Goal: Transaction & Acquisition: Purchase product/service

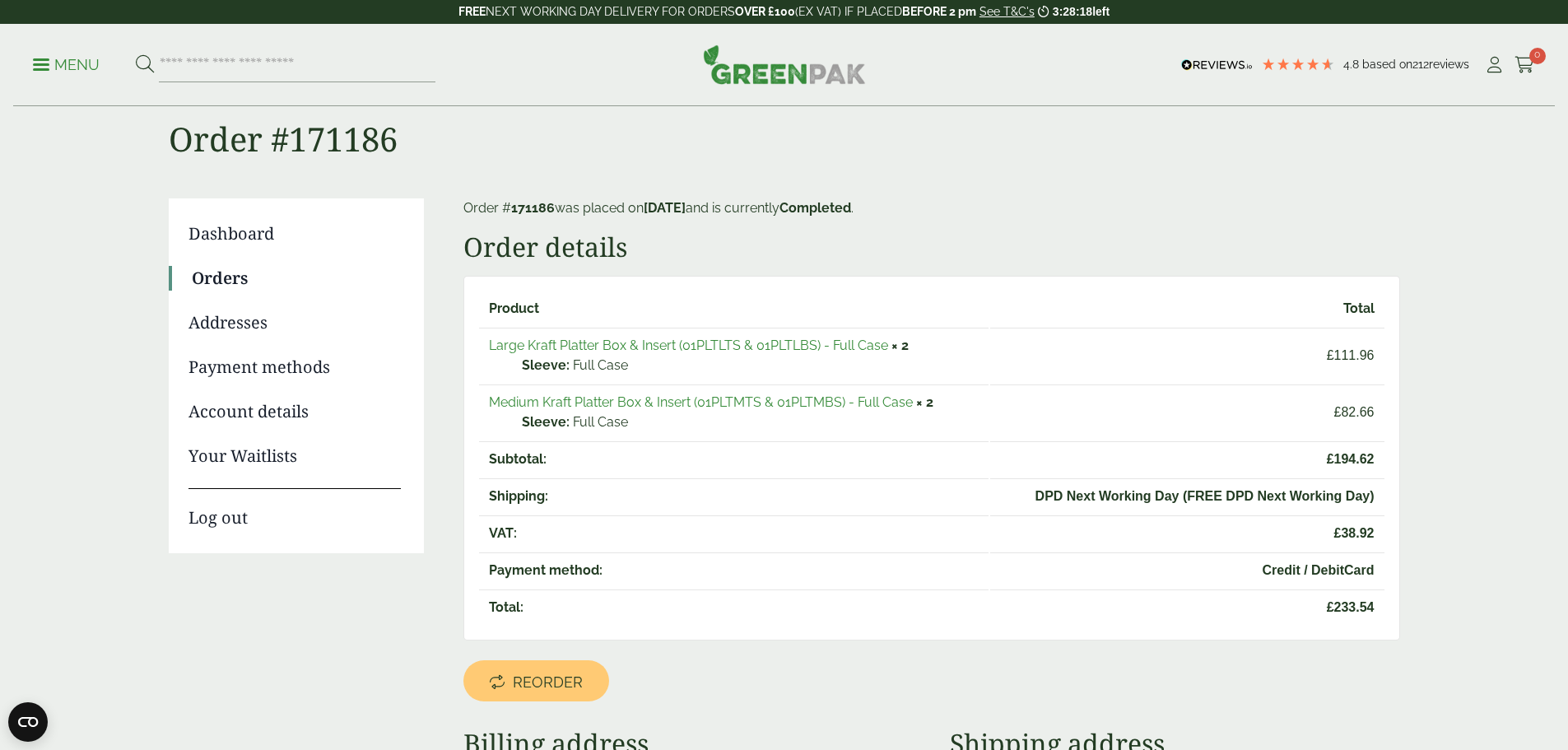
click at [846, 397] on link "Medium Kraft Platter Box & Insert (01PLTMTS & 01PLTMBS) - Full Case" at bounding box center [701, 402] width 424 height 16
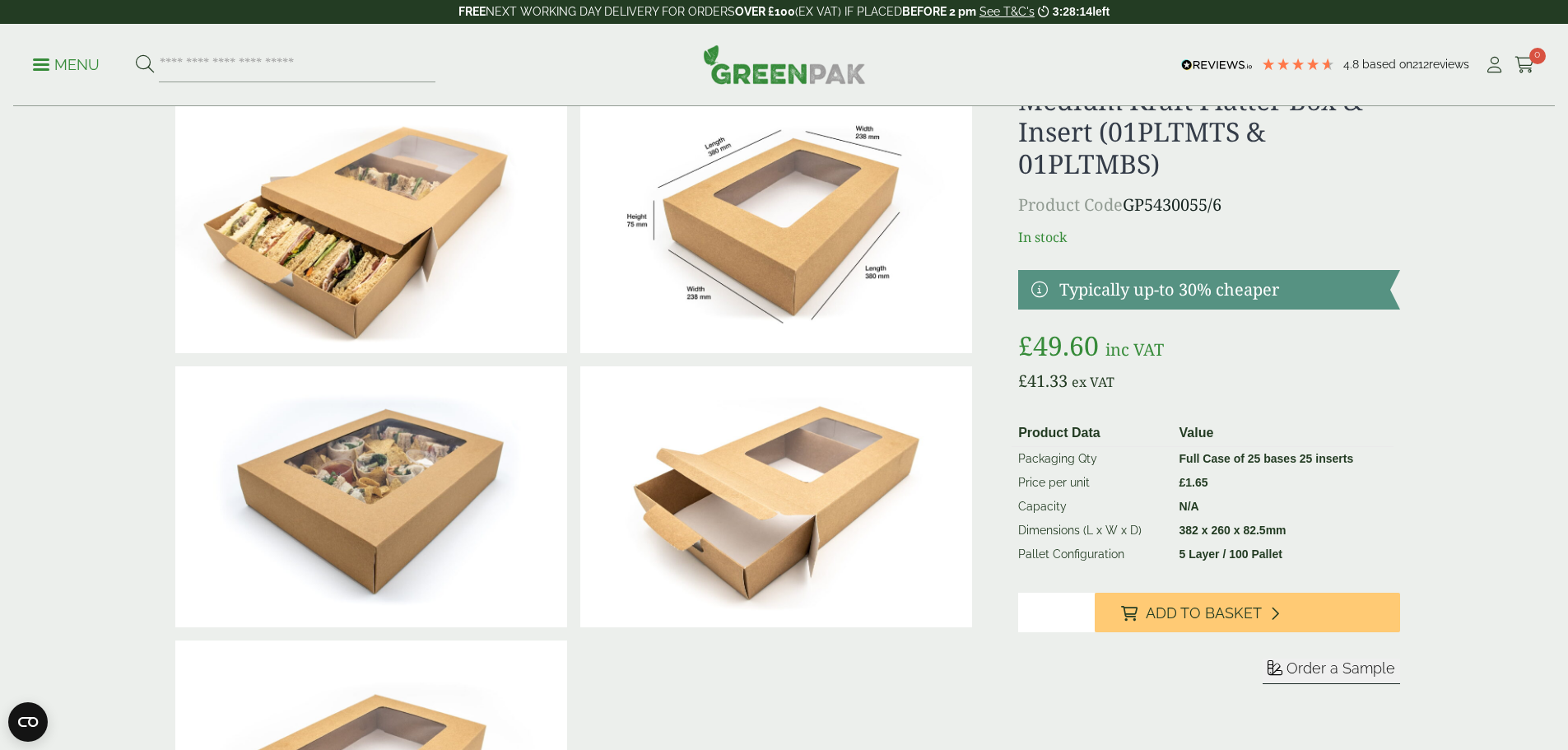
scroll to position [79, 0]
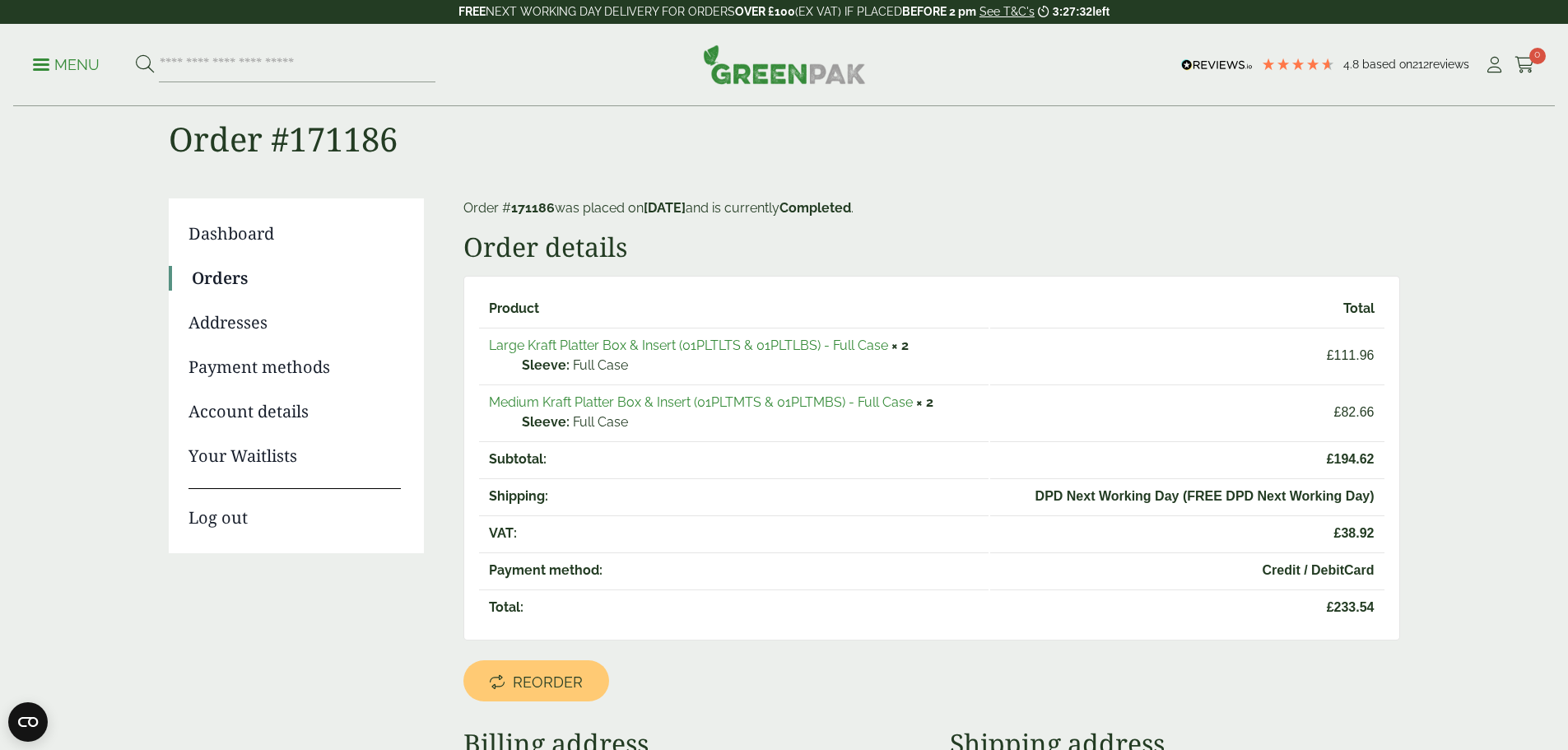
click at [835, 350] on link "Large Kraft Platter Box & Insert (01PLTLTS & 01PLTLBS) - Full Case" at bounding box center [688, 345] width 399 height 16
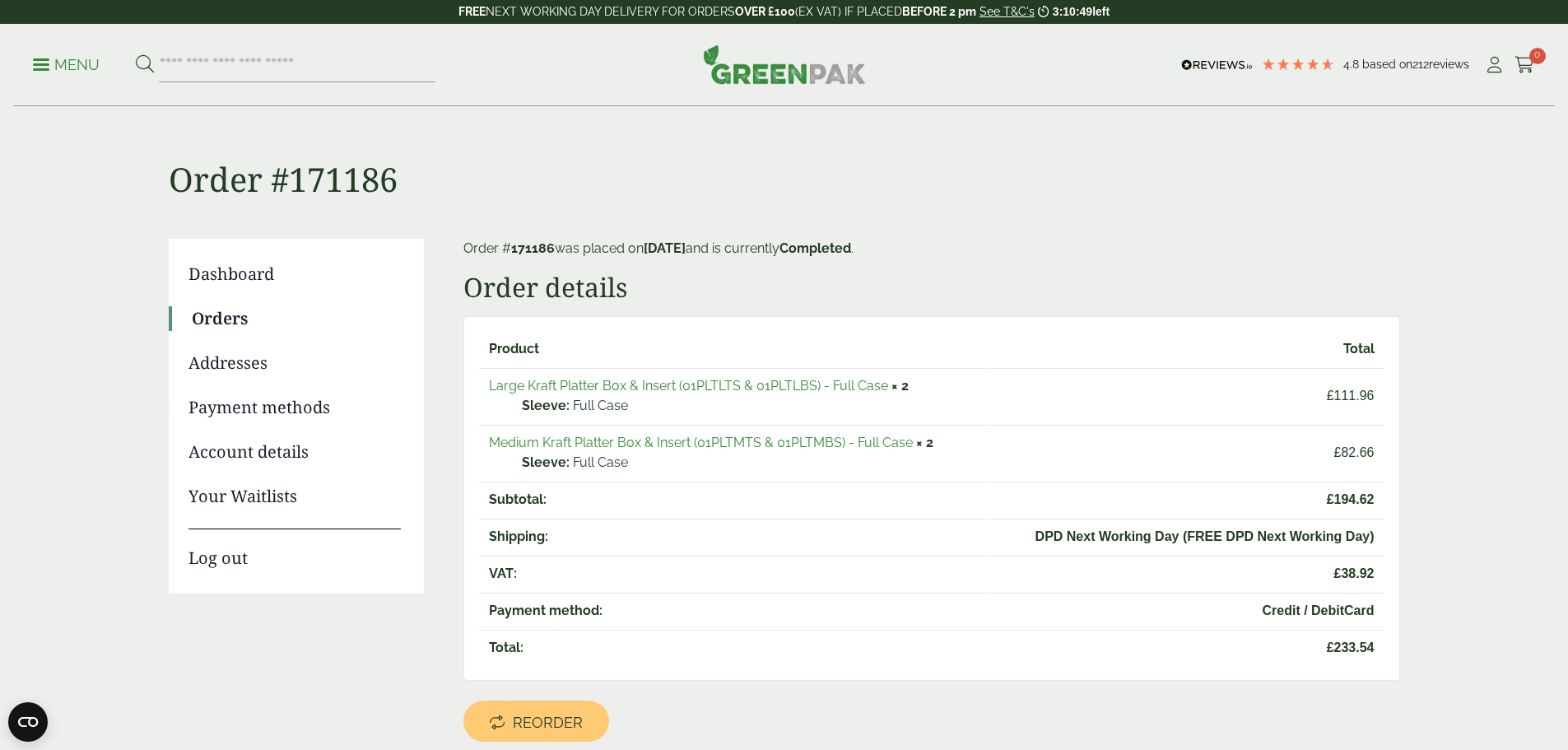
click at [778, 445] on link "Medium Kraft Platter Box & Insert (01PLTMTS & 01PLTMBS) - Full Case" at bounding box center [701, 442] width 424 height 16
